Goal: Task Accomplishment & Management: Use online tool/utility

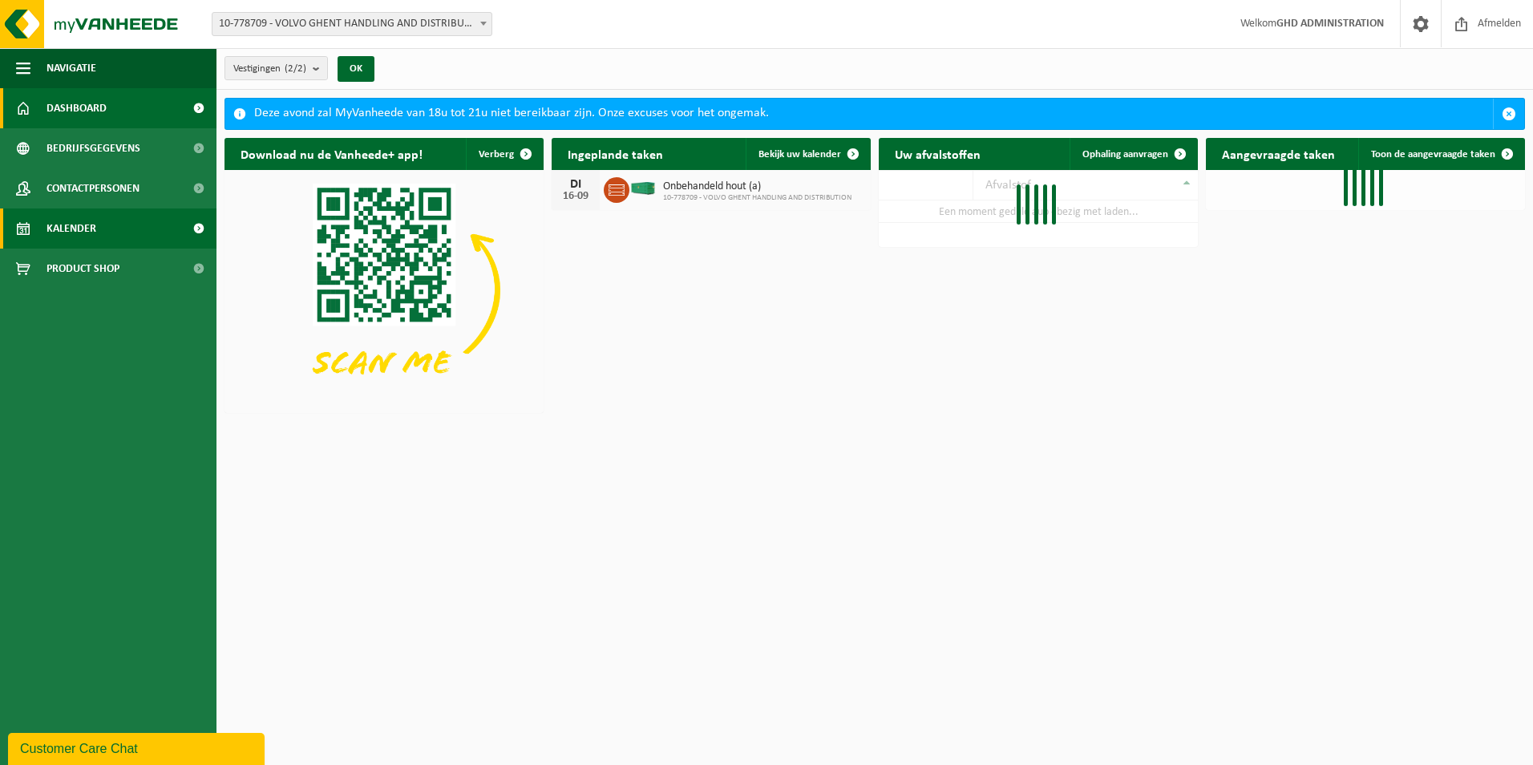
click at [88, 237] on span "Kalender" at bounding box center [72, 228] width 50 height 40
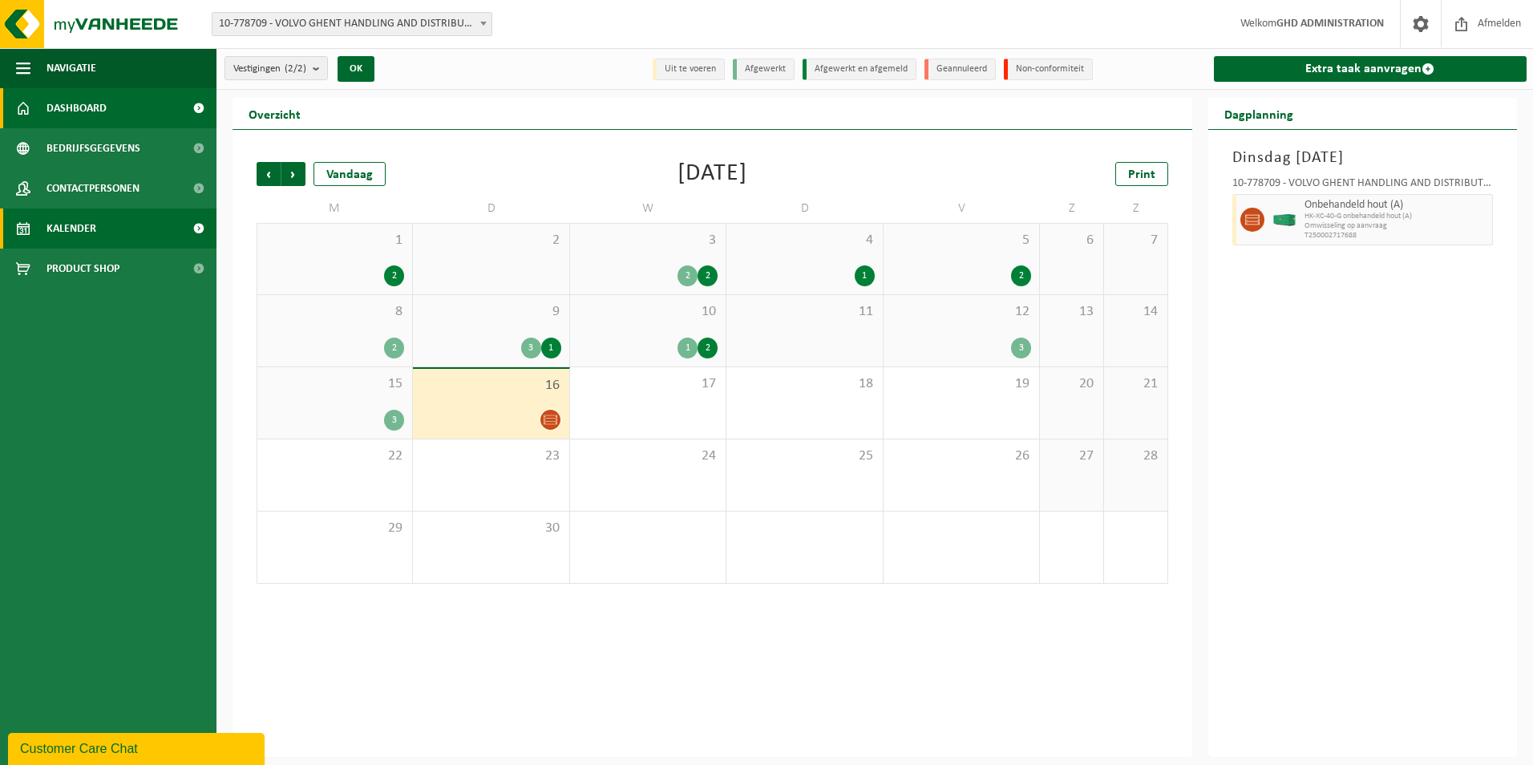
click at [76, 109] on span "Dashboard" at bounding box center [77, 108] width 60 height 40
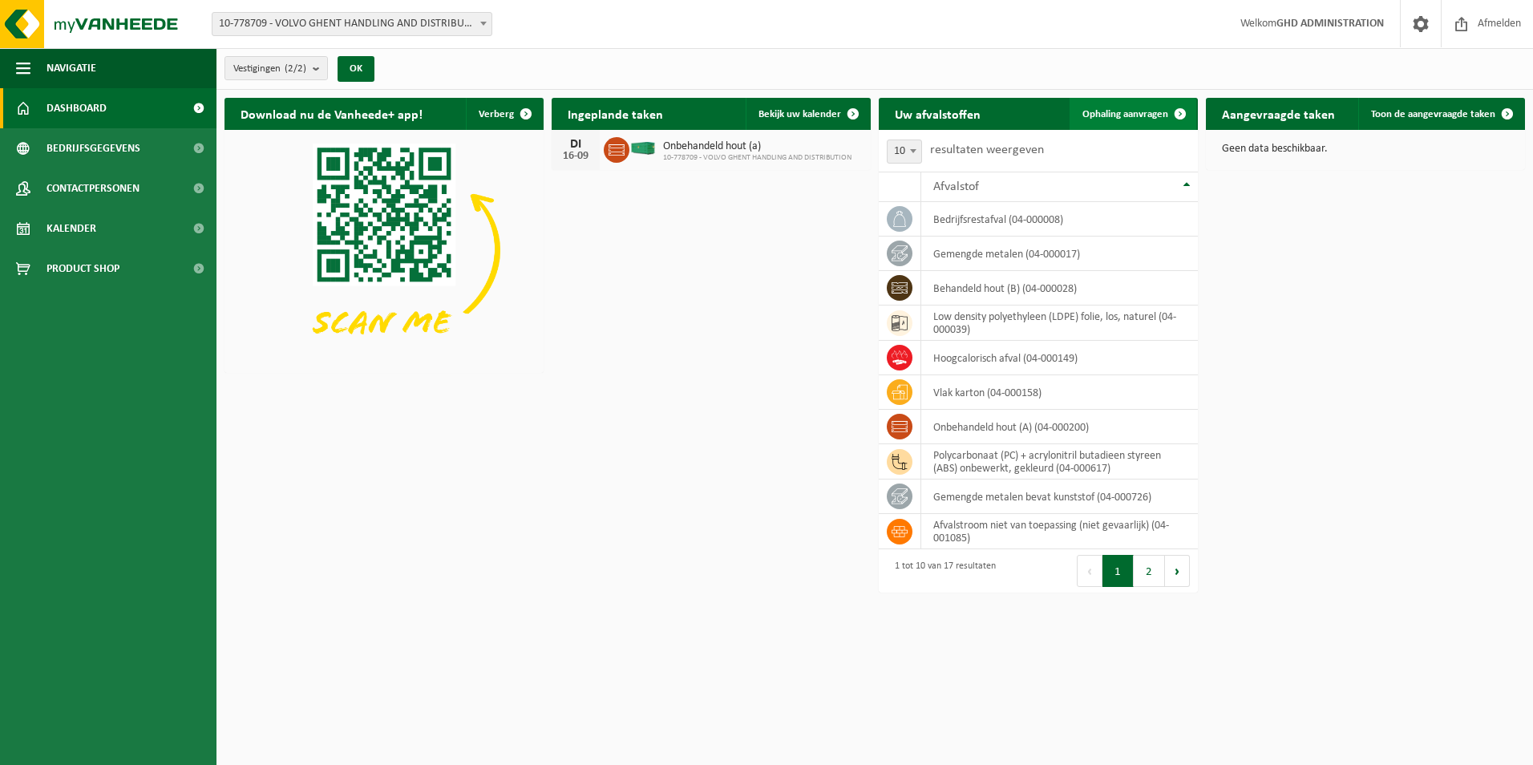
click at [1130, 115] on span "Ophaling aanvragen" at bounding box center [1125, 114] width 86 height 10
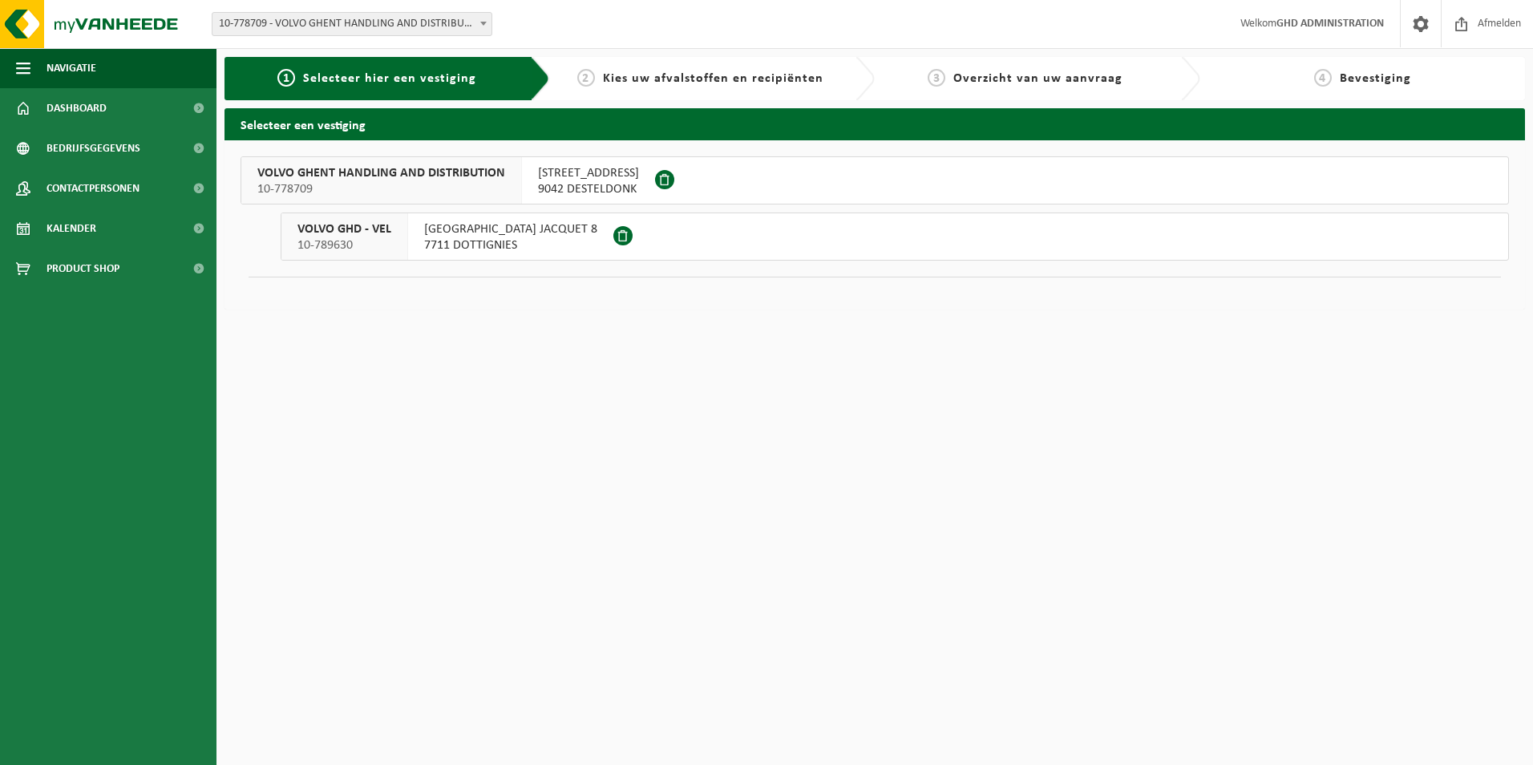
click at [581, 175] on span "SKALDENSTRAAT 102" at bounding box center [588, 173] width 101 height 16
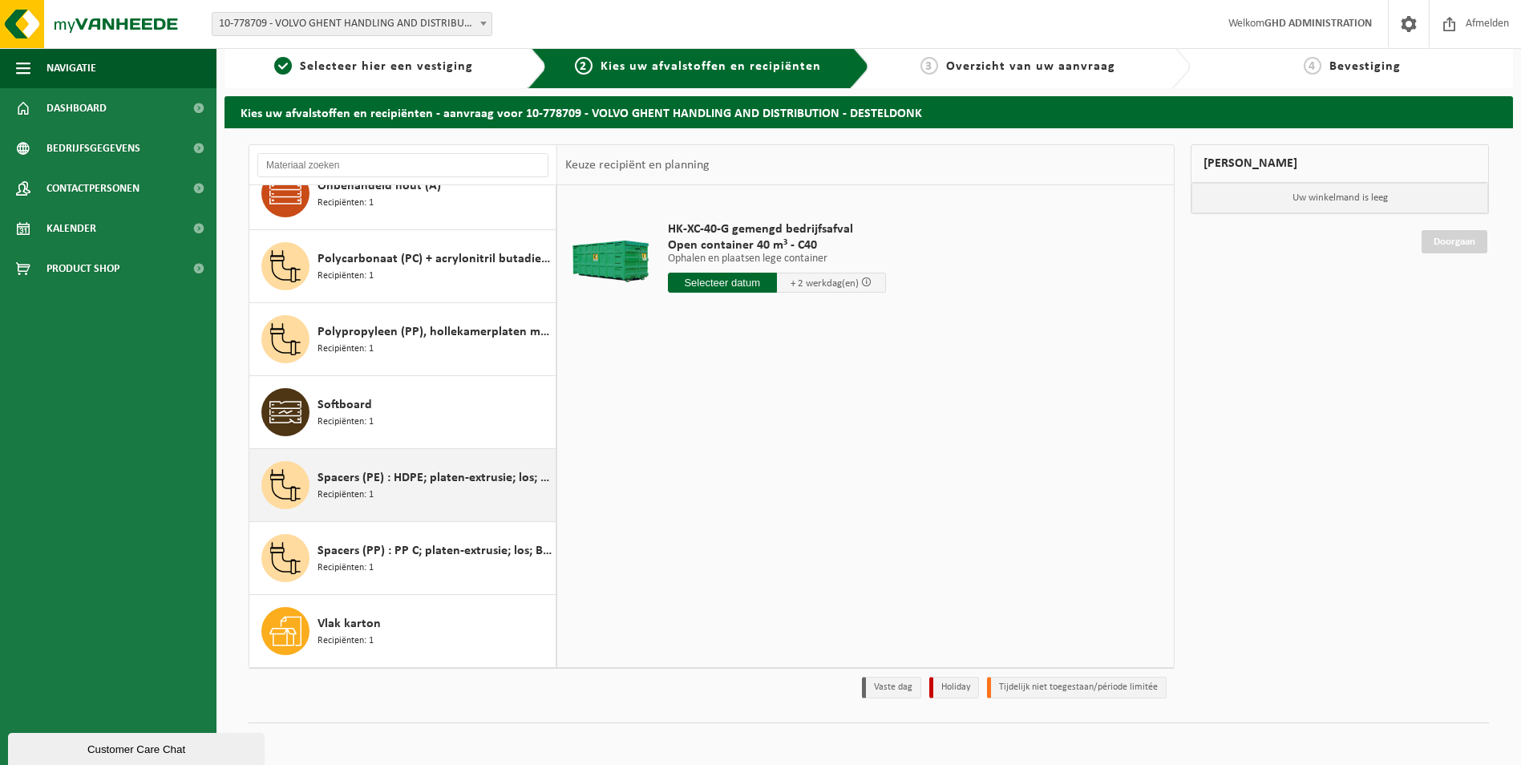
scroll to position [18, 0]
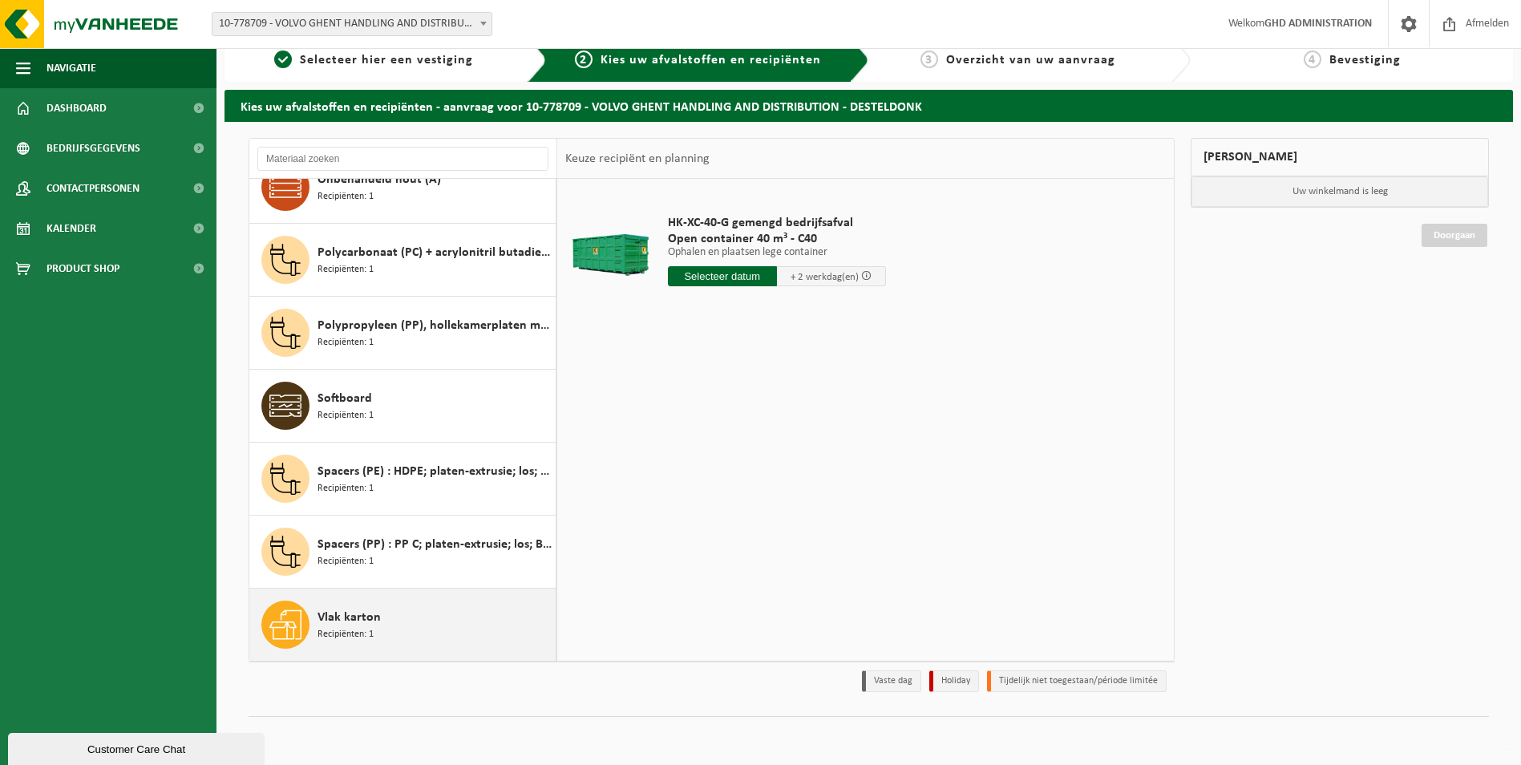
click at [358, 631] on span "Recipiënten: 1" at bounding box center [346, 634] width 56 height 15
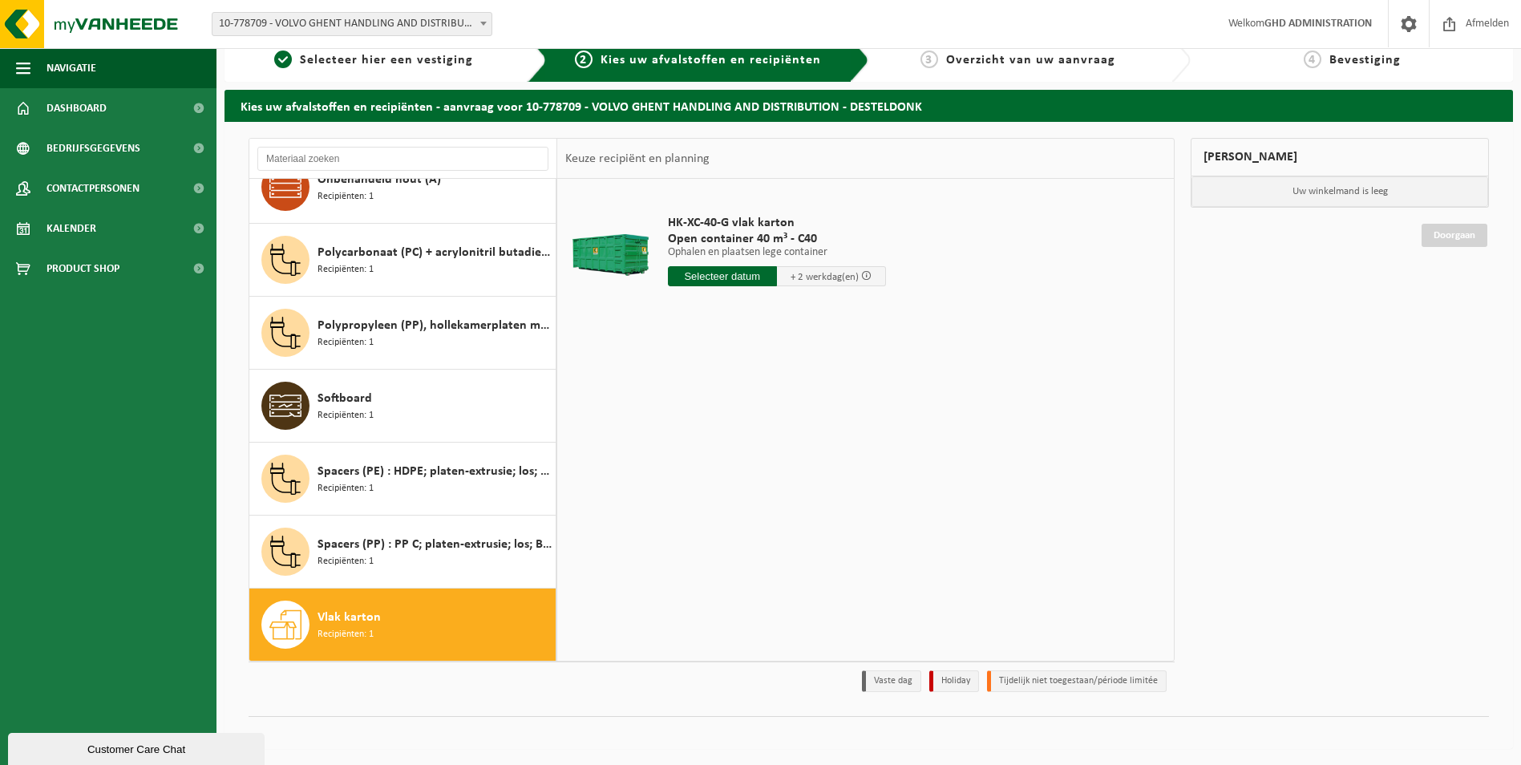
click at [725, 279] on input "text" at bounding box center [722, 276] width 109 height 20
click at [734, 415] on div "17" at bounding box center [739, 419] width 28 height 26
type input "Van 2025-09-17"
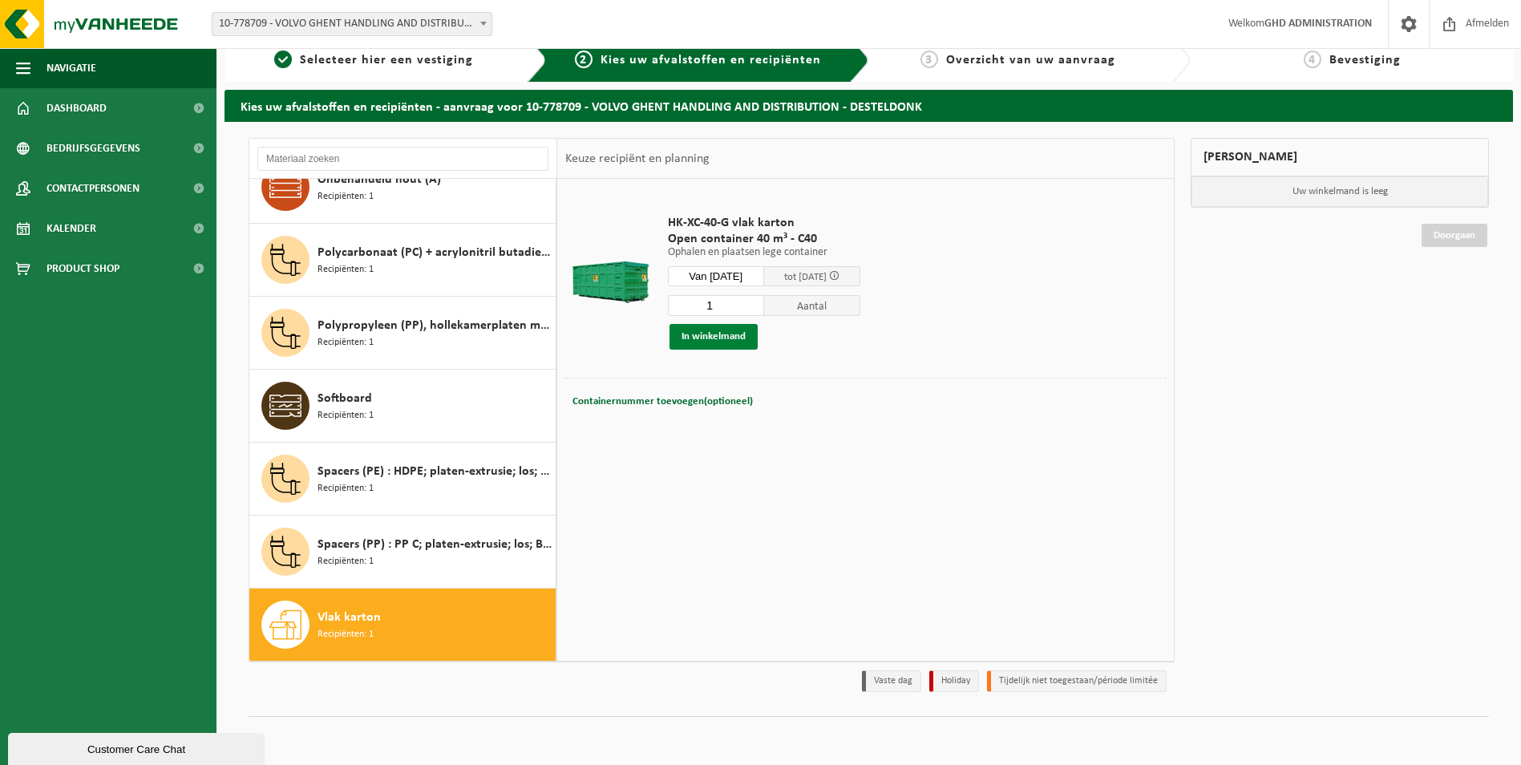
click at [726, 338] on button "In winkelmand" at bounding box center [713, 337] width 88 height 26
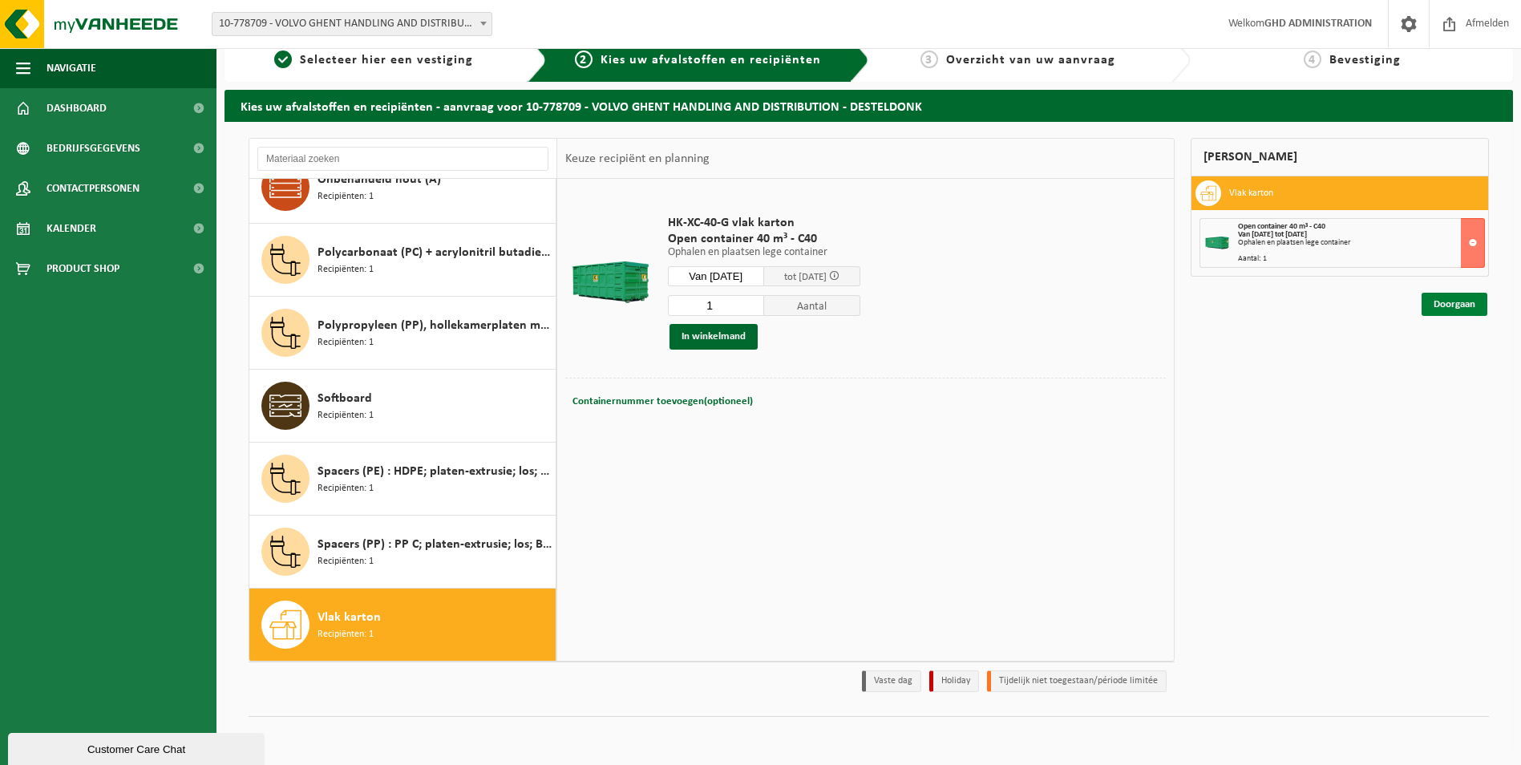
click at [1442, 310] on link "Doorgaan" at bounding box center [1455, 304] width 66 height 23
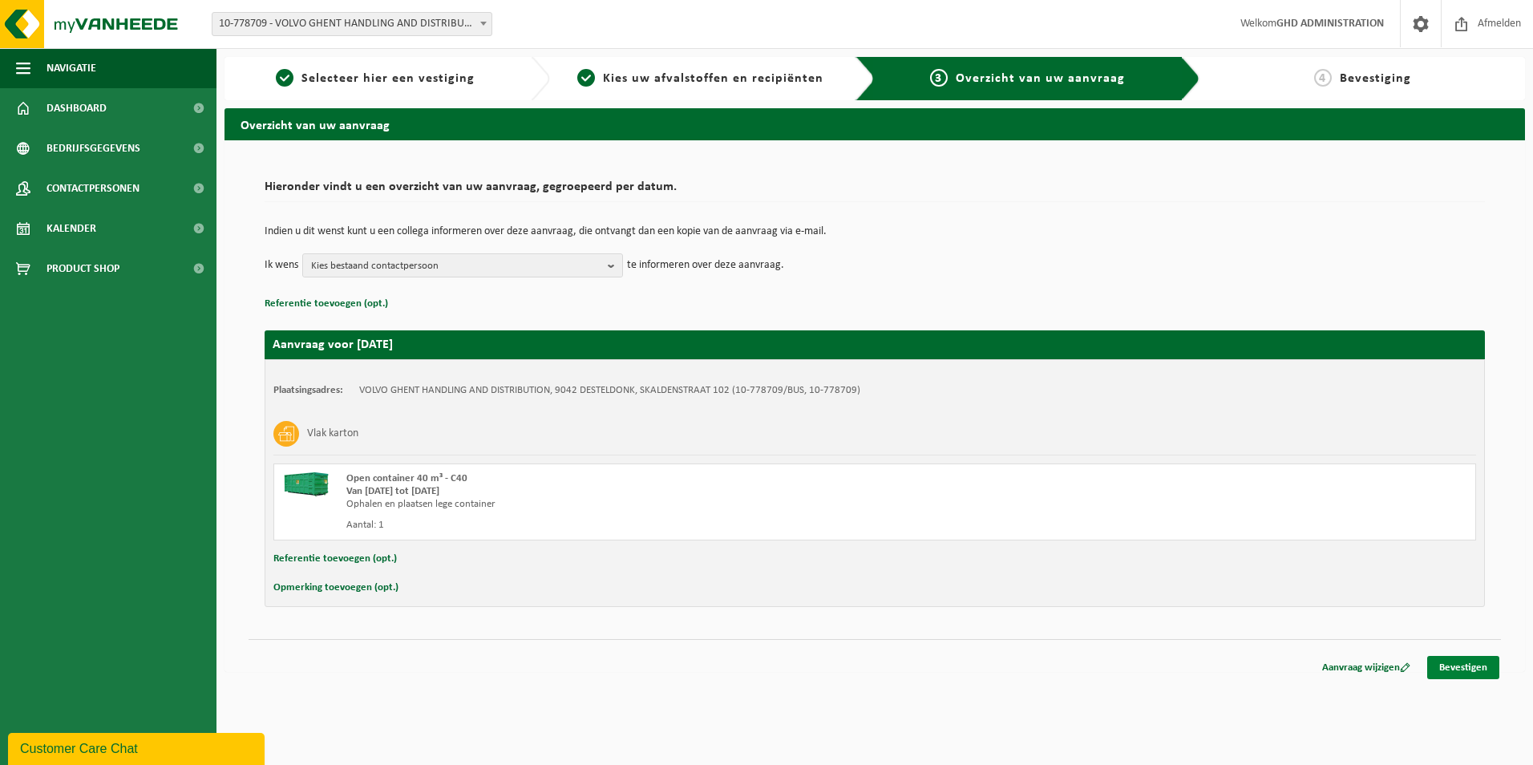
click at [1474, 677] on link "Bevestigen" at bounding box center [1463, 667] width 72 height 23
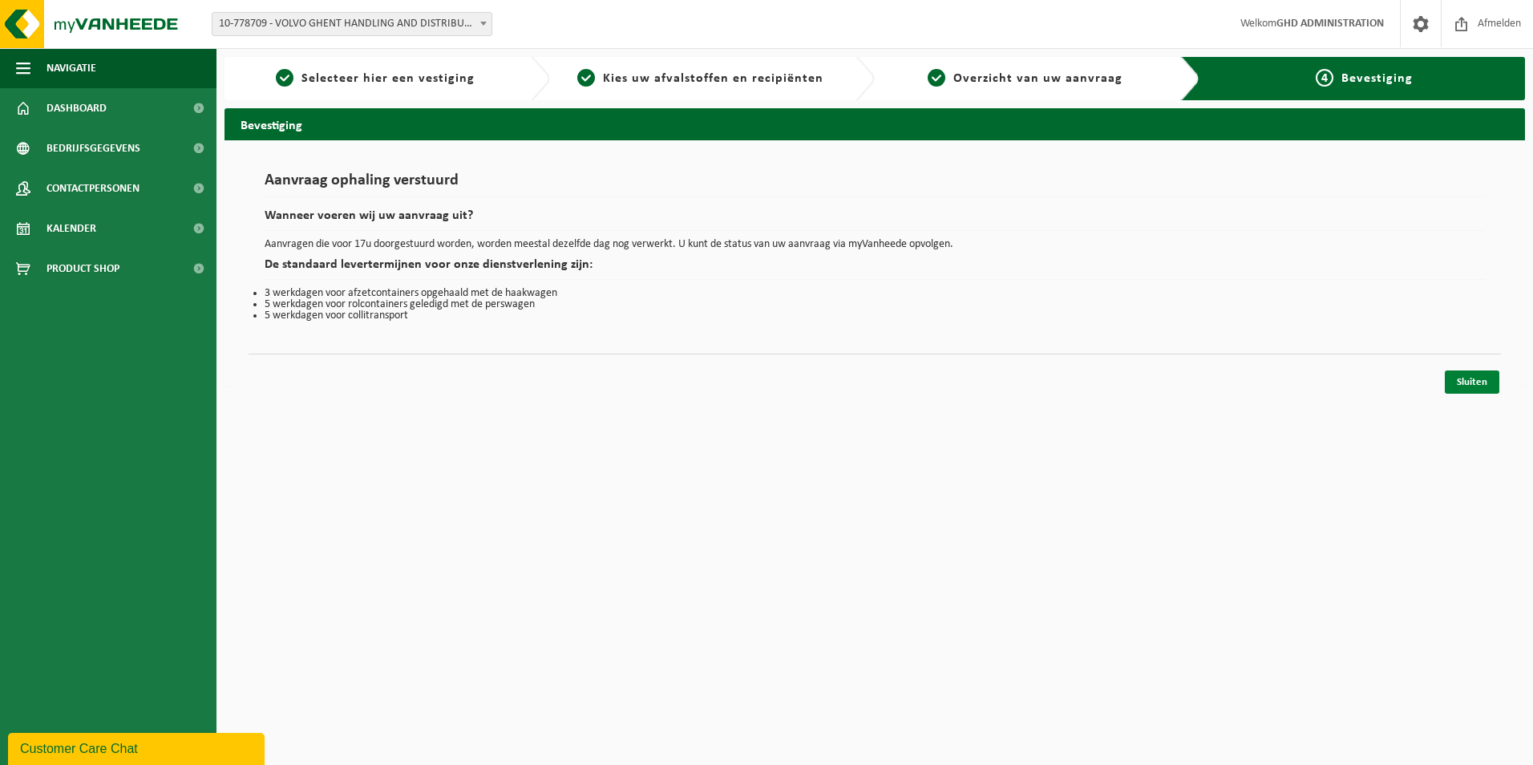
click at [1478, 383] on link "Sluiten" at bounding box center [1472, 381] width 55 height 23
